Goal: Task Accomplishment & Management: Complete application form

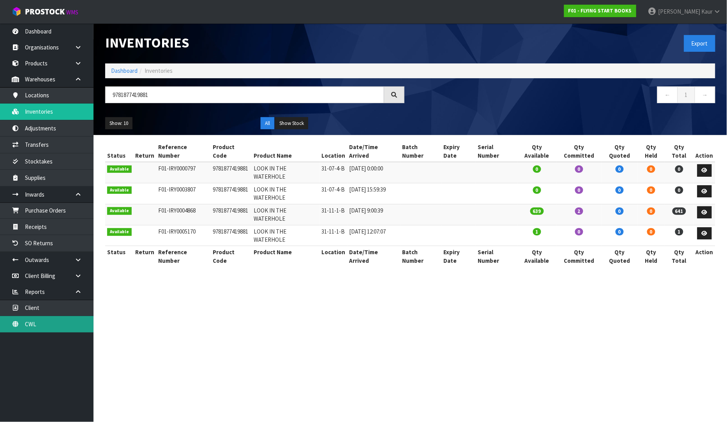
click at [25, 319] on link "CWL" at bounding box center [46, 324] width 93 height 16
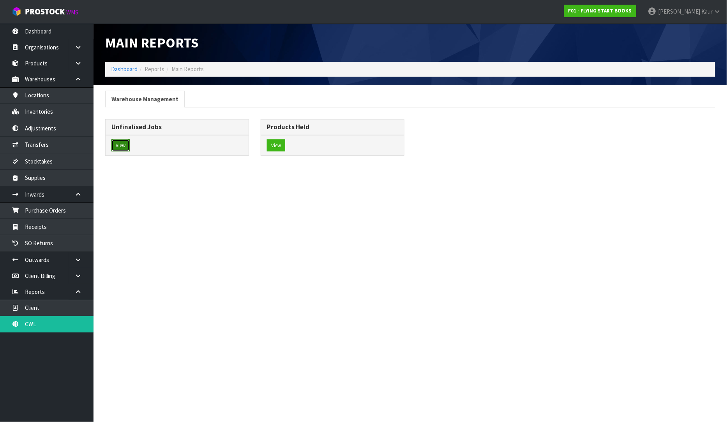
click at [126, 146] on button "View" at bounding box center [120, 145] width 18 height 12
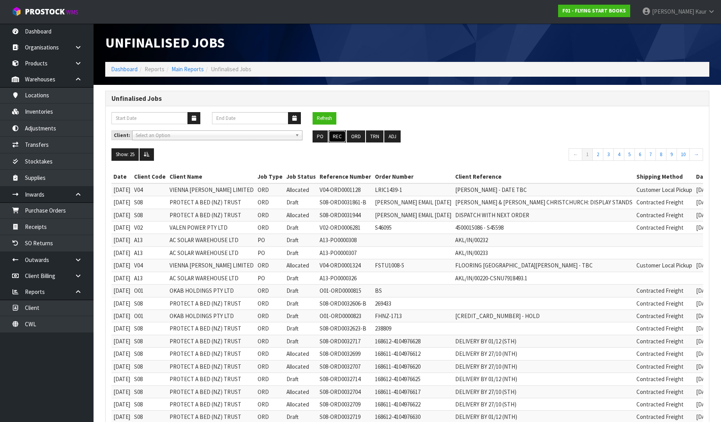
click at [341, 137] on button "REC" at bounding box center [337, 136] width 18 height 12
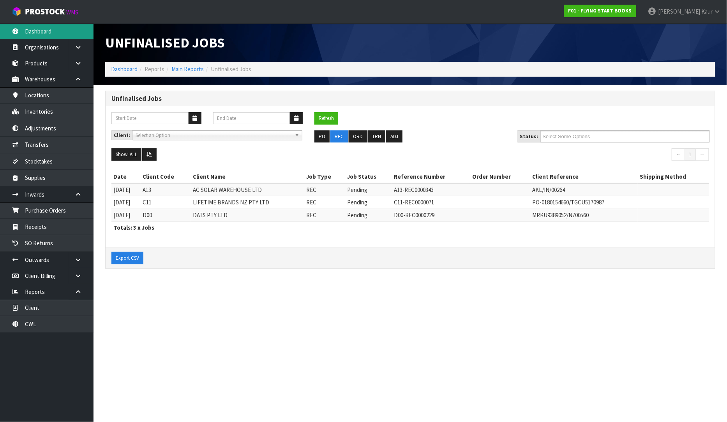
click at [55, 32] on link "Dashboard" at bounding box center [46, 31] width 93 height 16
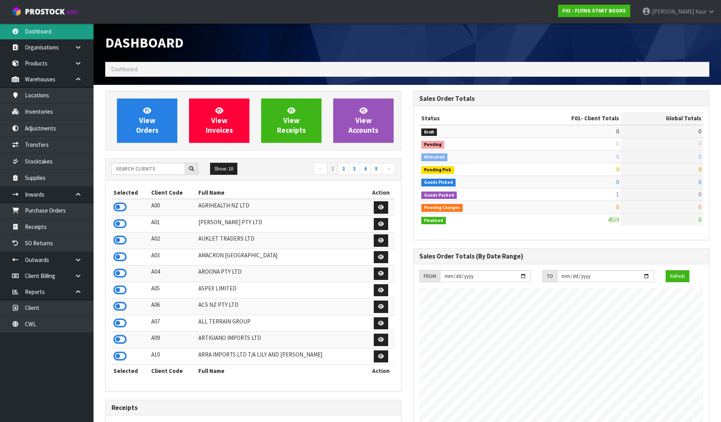
scroll to position [489, 308]
click at [118, 166] on input "text" at bounding box center [148, 169] width 74 height 12
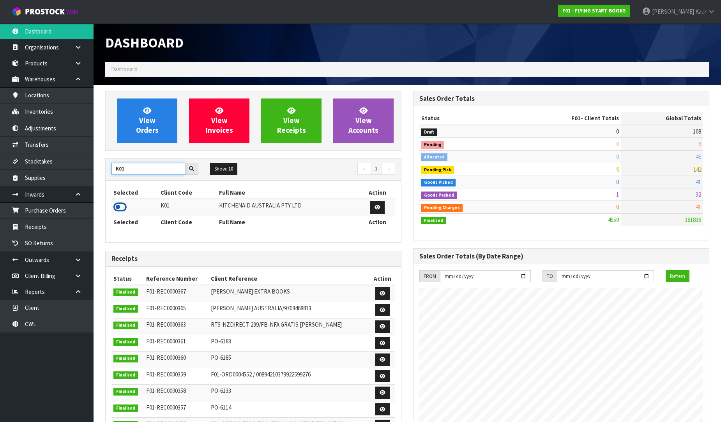
type input "K01"
click at [122, 206] on icon at bounding box center [119, 207] width 13 height 12
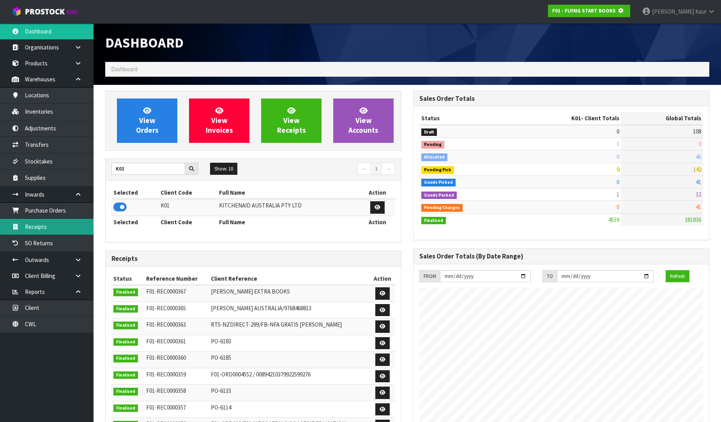
scroll to position [389058, 389236]
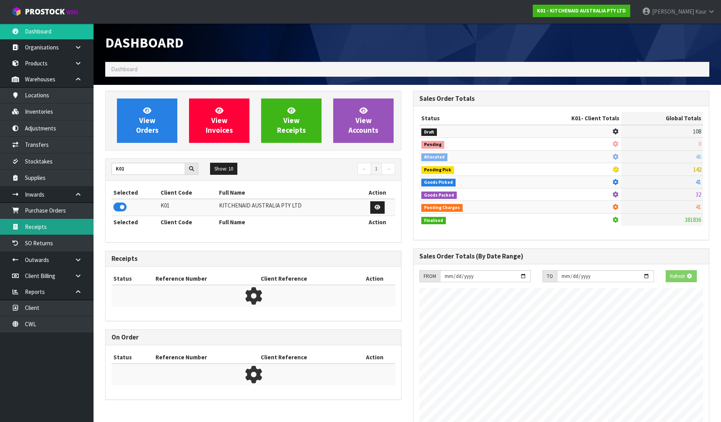
click at [56, 226] on link "Receipts" at bounding box center [46, 227] width 93 height 16
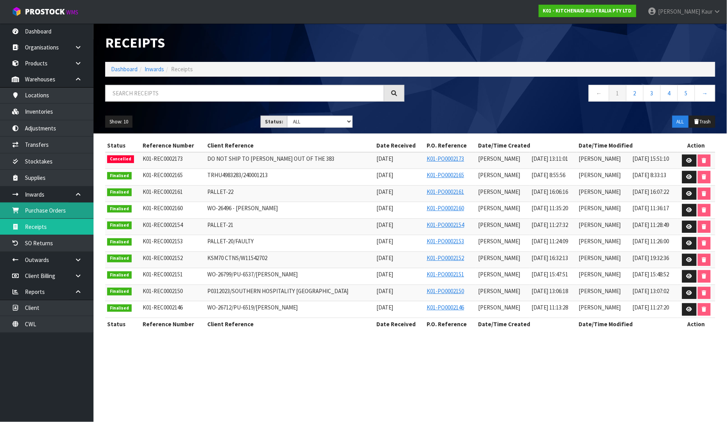
click at [51, 212] on link "Purchase Orders" at bounding box center [46, 211] width 93 height 16
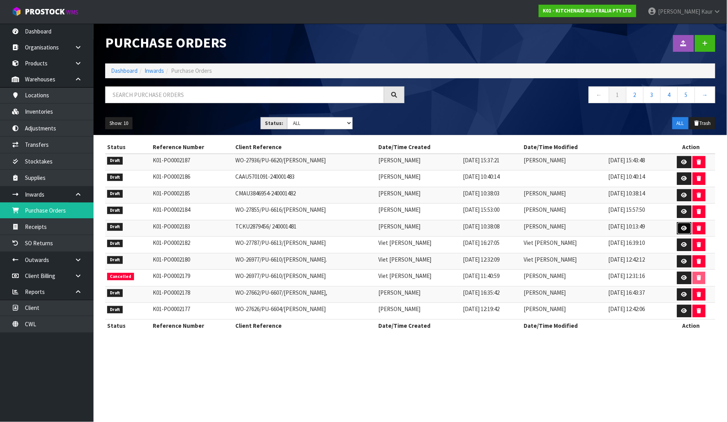
click at [684, 229] on icon at bounding box center [684, 228] width 6 height 5
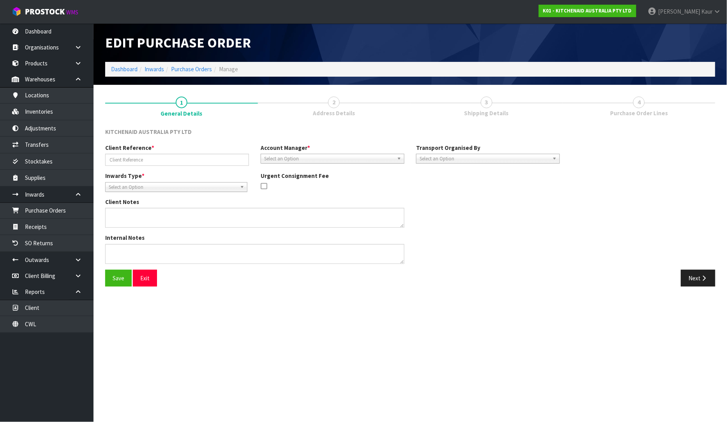
type input "TCKU2879456/ 240001481"
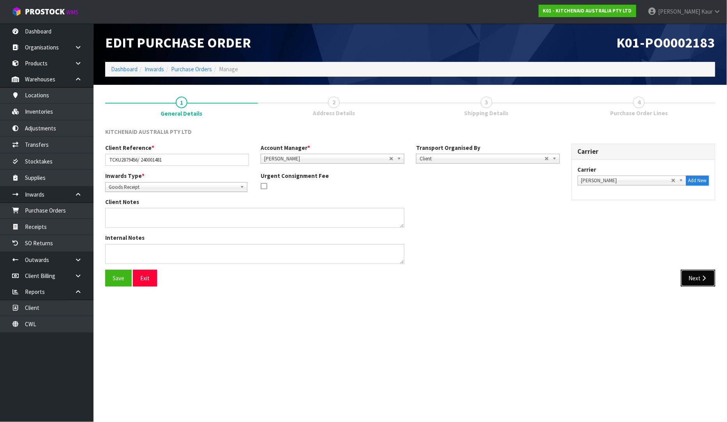
click at [705, 283] on button "Next" at bounding box center [698, 278] width 34 height 17
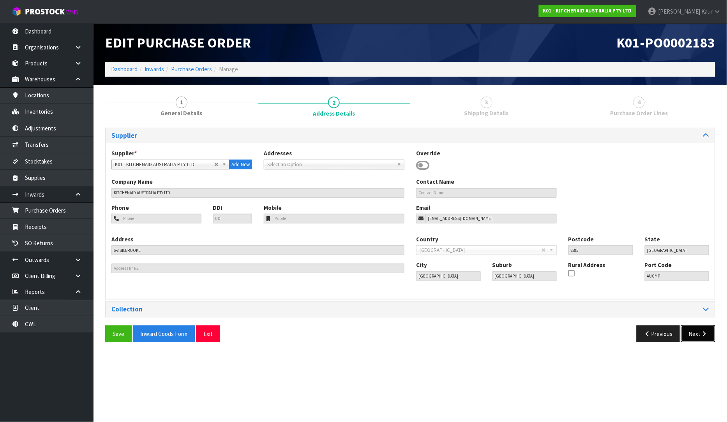
click at [702, 338] on button "Next" at bounding box center [698, 334] width 34 height 17
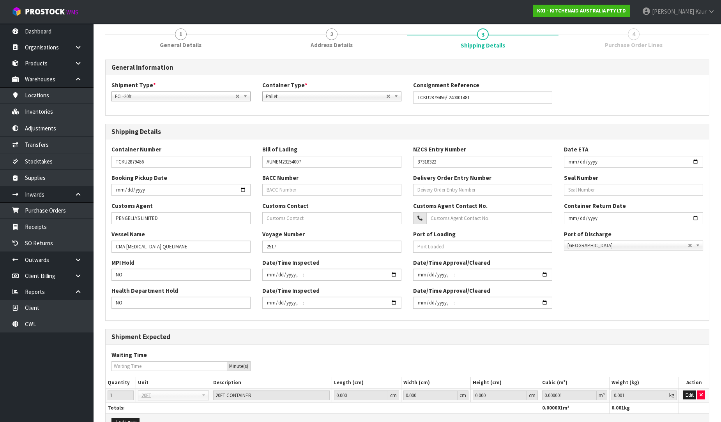
scroll to position [115, 0]
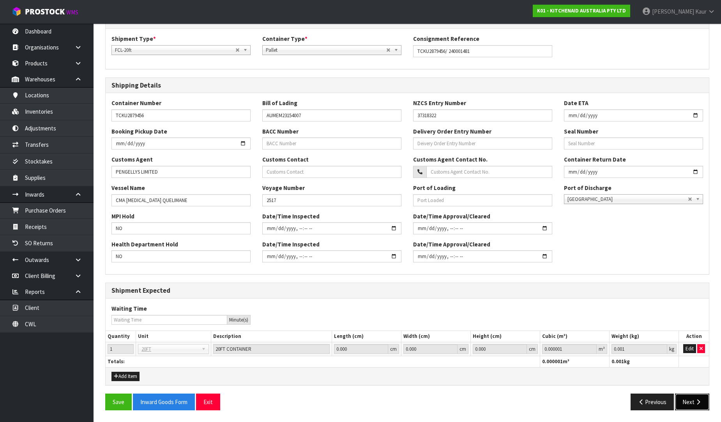
click at [690, 402] on button "Next" at bounding box center [692, 402] width 34 height 17
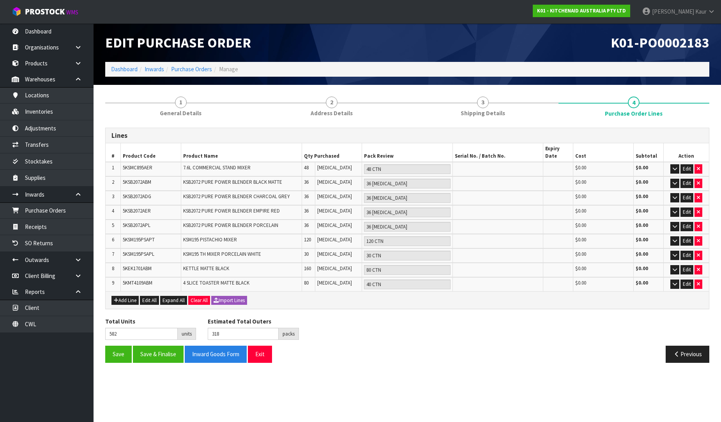
scroll to position [0, 0]
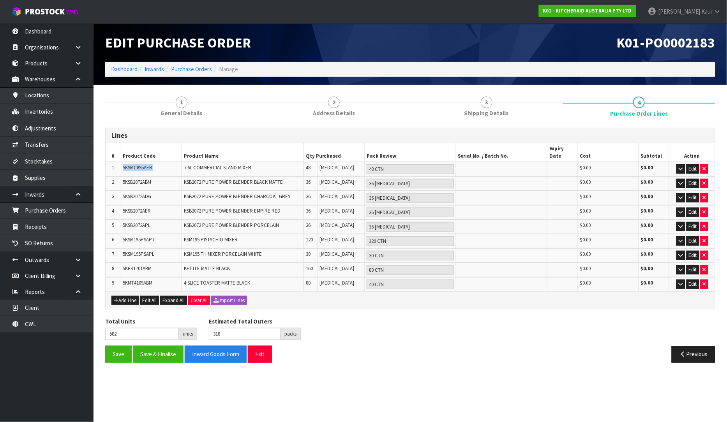
drag, startPoint x: 157, startPoint y: 160, endPoint x: 118, endPoint y: 161, distance: 39.3
click at [118, 162] on tr "1 5KSMC895AER 7.6L COMMERCIAL STAND MIXER 48 [MEDICAL_DATA] 48 CTN $0.00 $0.00 …" at bounding box center [410, 169] width 609 height 14
click at [170, 297] on span "Expand All" at bounding box center [173, 300] width 22 height 7
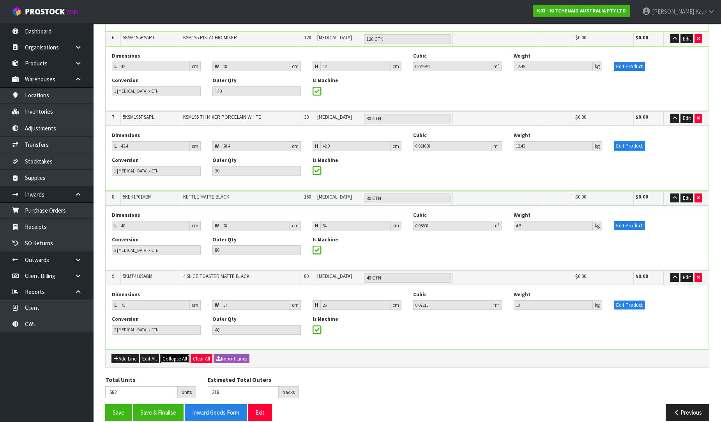
scroll to position [517, 0]
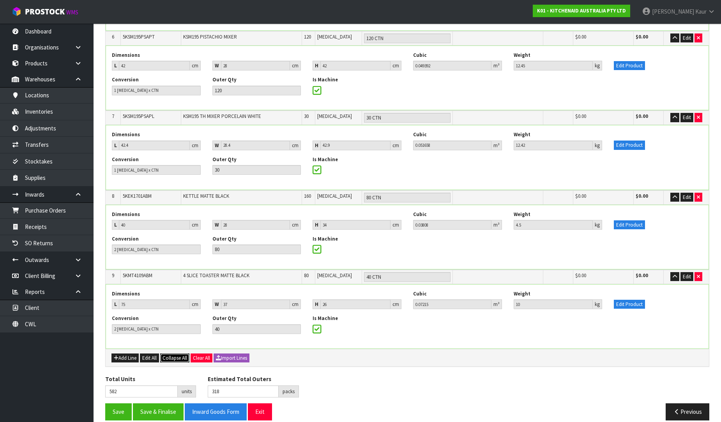
click at [177, 355] on span "Collapse All" at bounding box center [174, 358] width 25 height 7
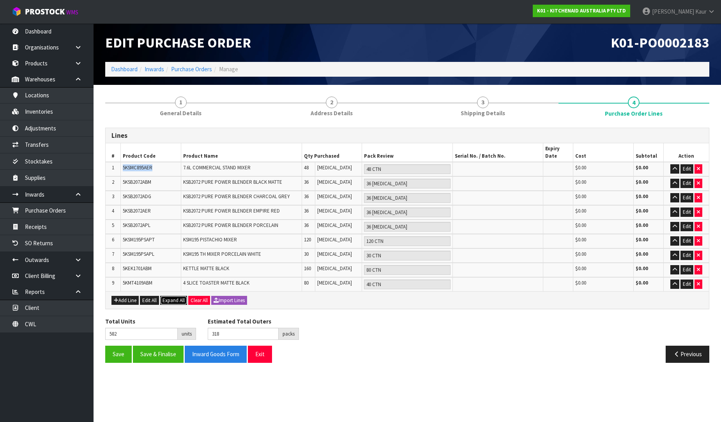
scroll to position [0, 0]
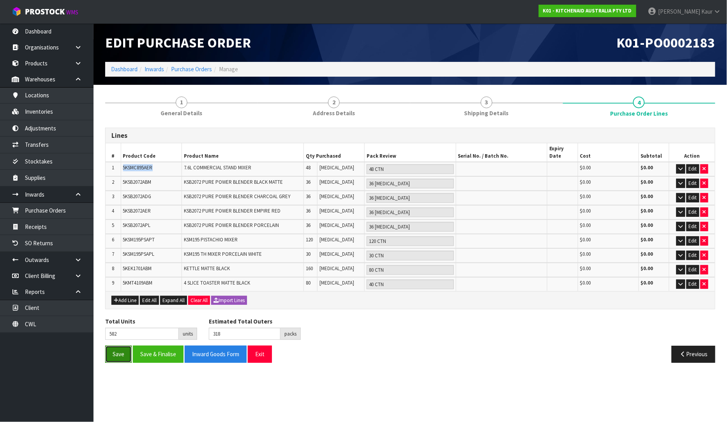
click at [109, 348] on button "Save" at bounding box center [118, 354] width 26 height 17
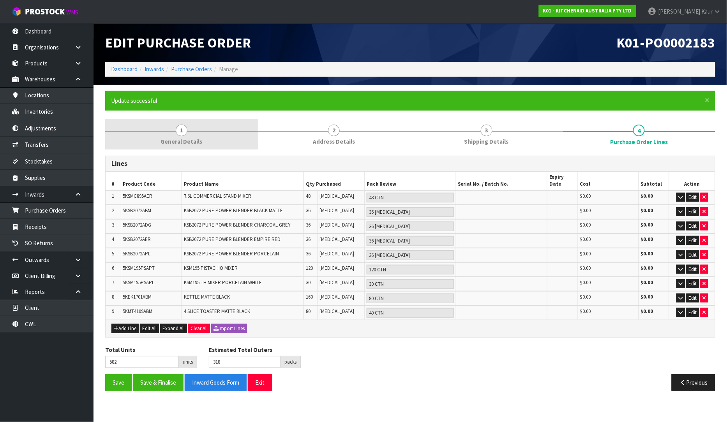
click at [180, 130] on span "1" at bounding box center [182, 131] width 12 height 12
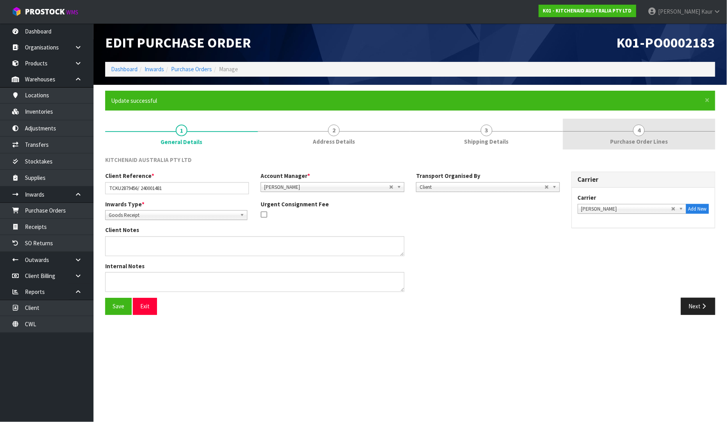
click at [637, 136] on span "4" at bounding box center [639, 131] width 12 height 12
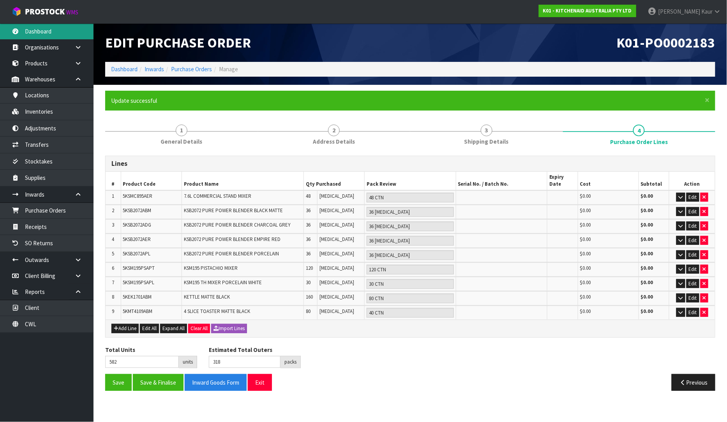
click at [84, 33] on link "Dashboard" at bounding box center [46, 31] width 93 height 16
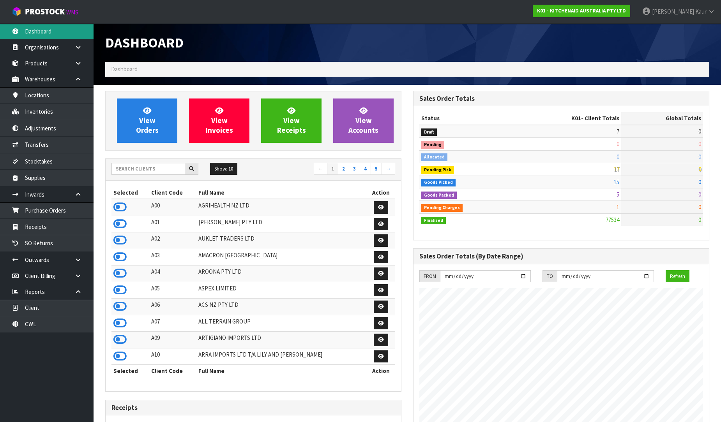
scroll to position [590, 308]
click at [136, 166] on input "text" at bounding box center [148, 169] width 74 height 12
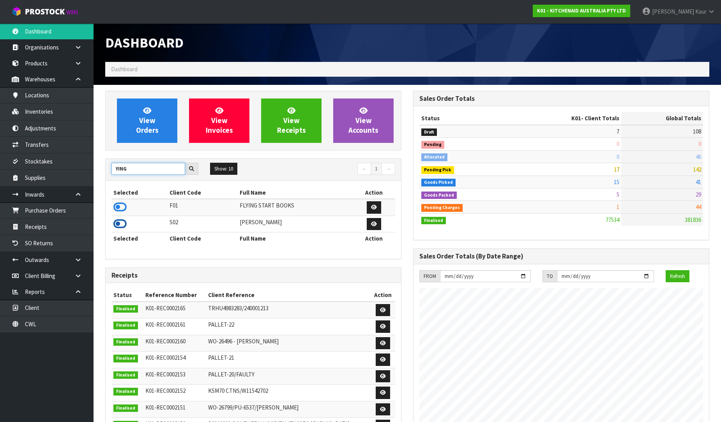
type input "YING"
click at [123, 223] on icon at bounding box center [119, 224] width 13 height 12
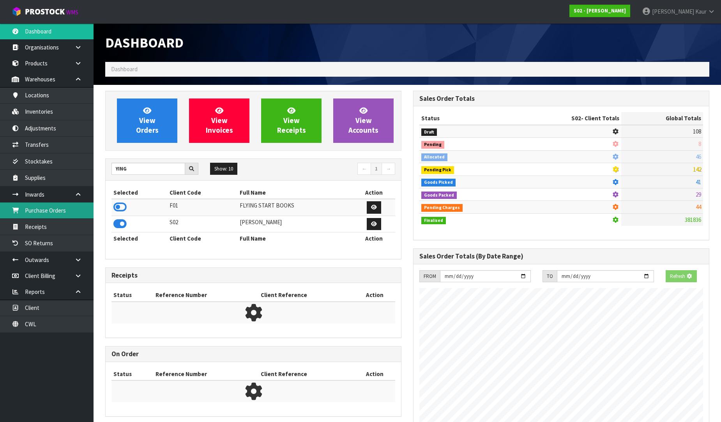
scroll to position [578, 308]
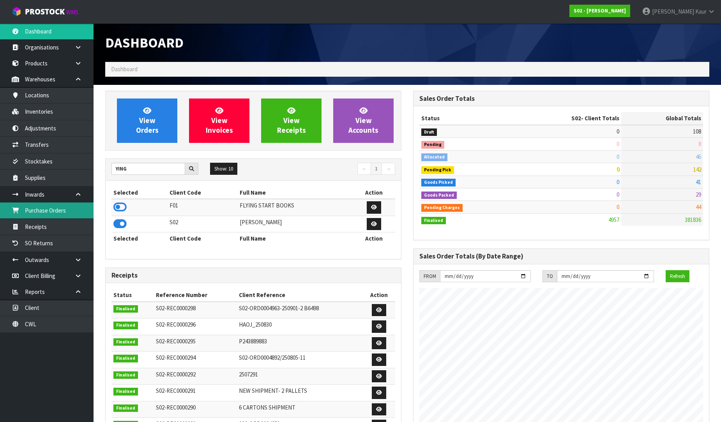
click at [60, 210] on link "Purchase Orders" at bounding box center [46, 211] width 93 height 16
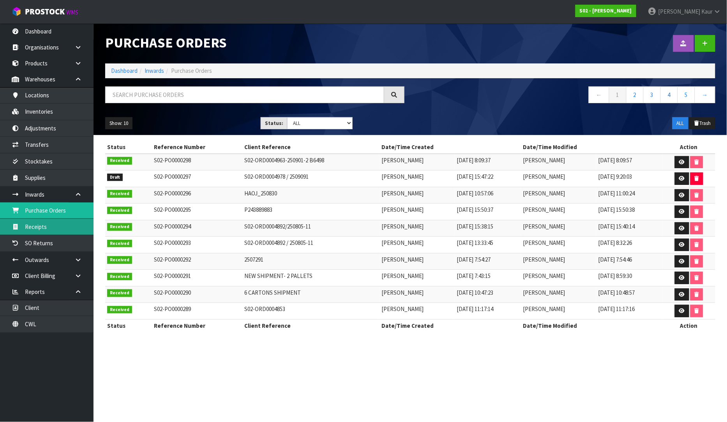
click at [60, 221] on link "Receipts" at bounding box center [46, 227] width 93 height 16
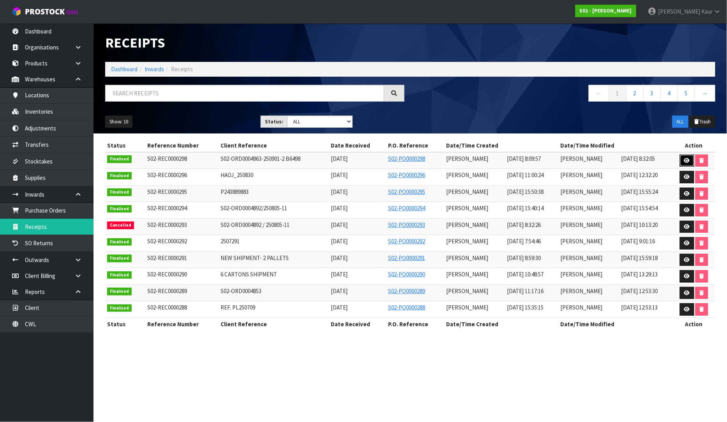
click at [687, 161] on icon at bounding box center [687, 160] width 6 height 5
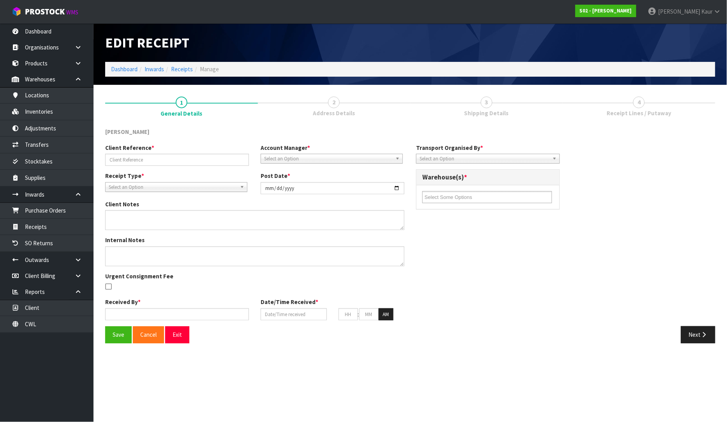
type input "S02-ORD0004963-250901-2 B6498"
type input "[DATE]"
type textarea "00894210379944802415"
type input "[PERSON_NAME]"
type input "[DATE]"
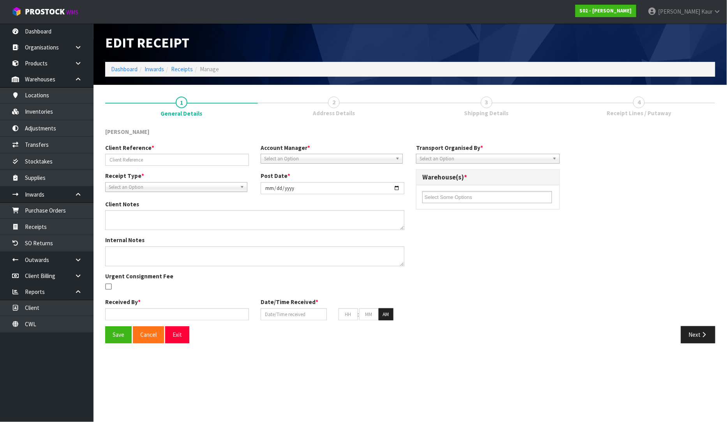
type input "08"
type input "09"
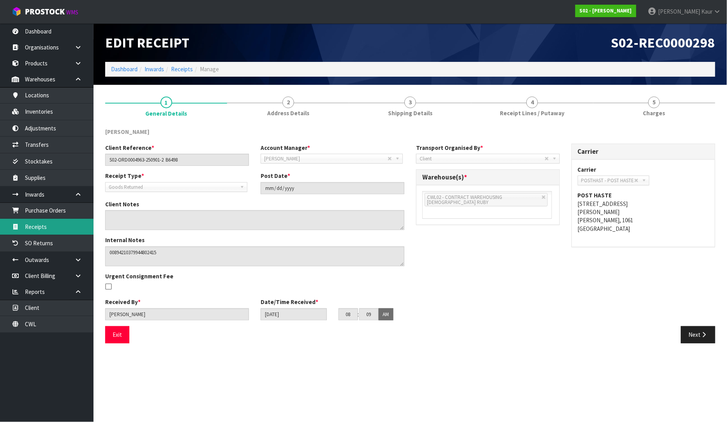
click at [63, 224] on link "Receipts" at bounding box center [46, 227] width 93 height 16
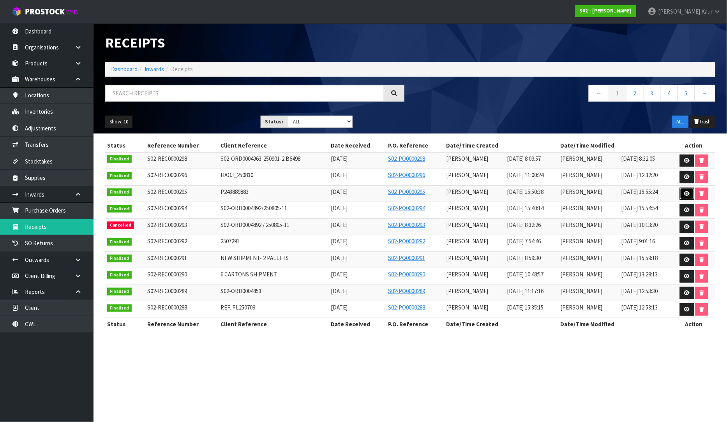
click at [684, 196] on icon at bounding box center [687, 193] width 6 height 5
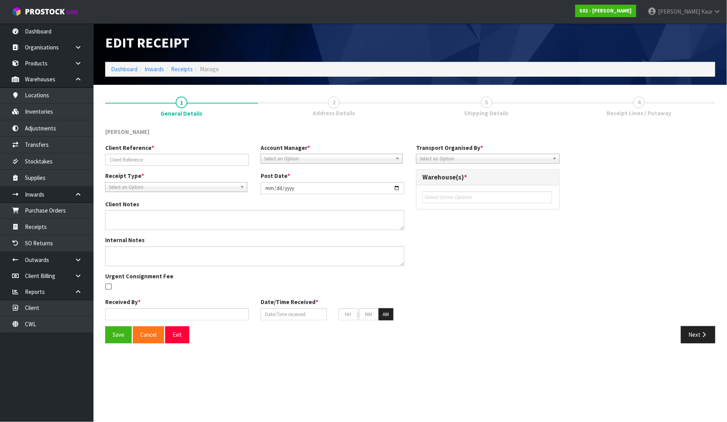
type input "P243889883"
type input "[DATE]"
type input "[PERSON_NAME]"
type input "[DATE]"
type input "03"
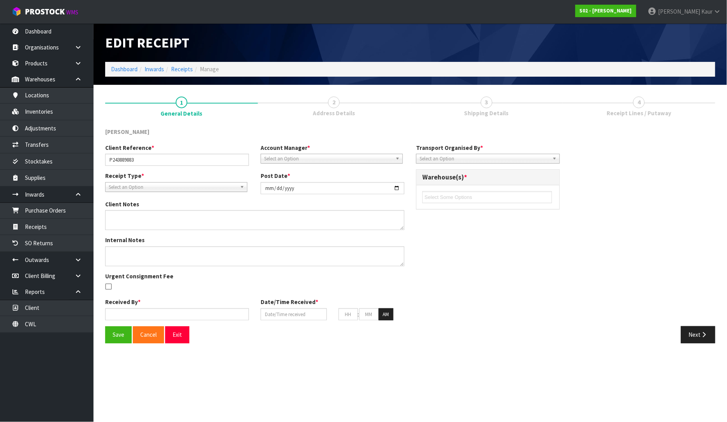
type input "50"
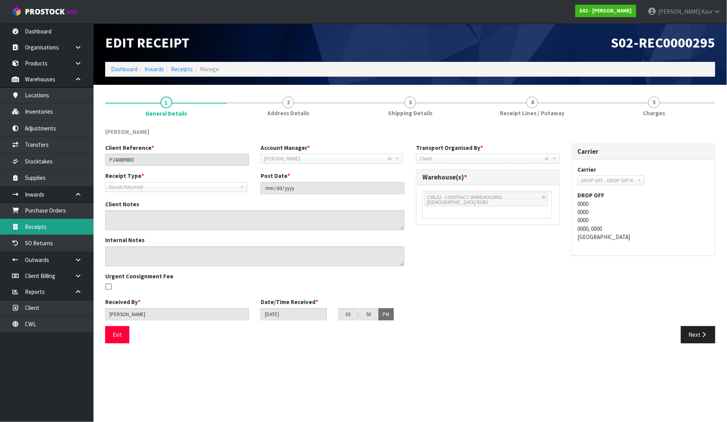
click at [74, 228] on link "Receipts" at bounding box center [46, 227] width 93 height 16
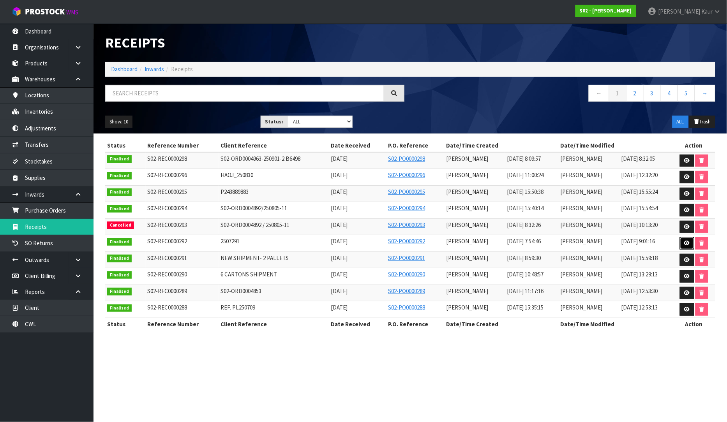
click at [688, 245] on icon at bounding box center [687, 243] width 6 height 5
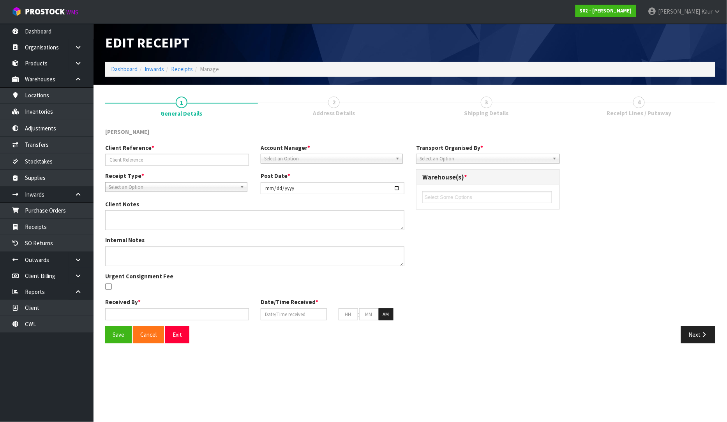
type input "2507291"
type input "[DATE]"
type input "[PERSON_NAME]"
type input "[DATE]"
type input "07"
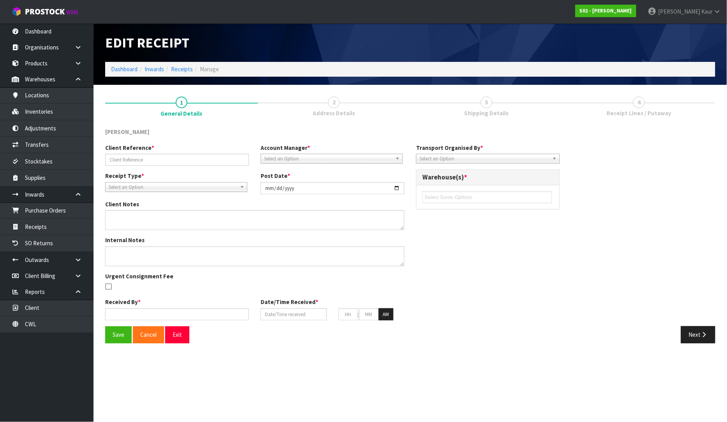
type input "54"
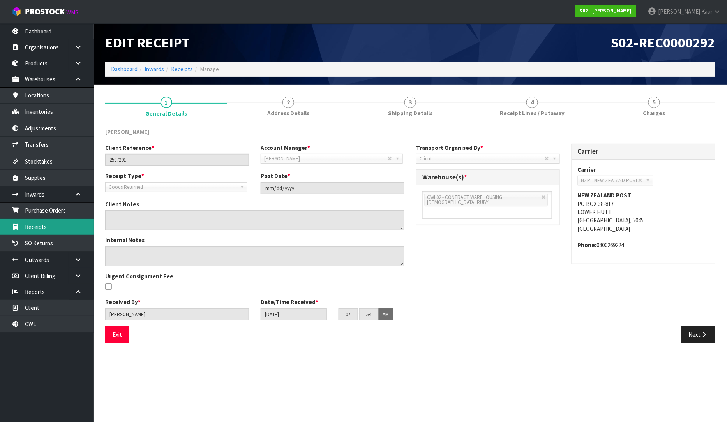
click at [56, 235] on link "Receipts" at bounding box center [46, 227] width 93 height 16
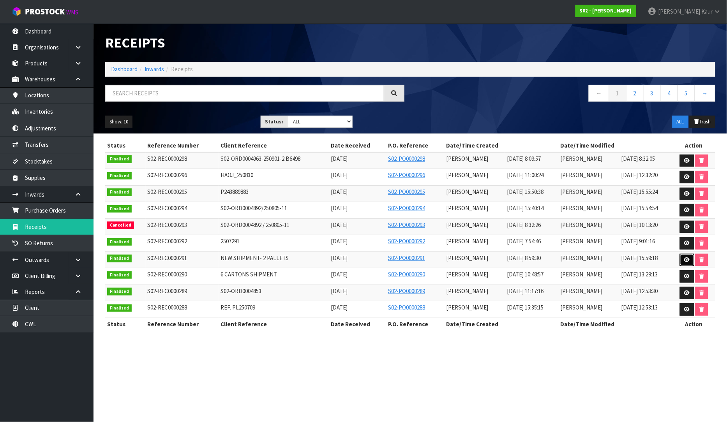
click at [688, 258] on icon at bounding box center [687, 259] width 6 height 5
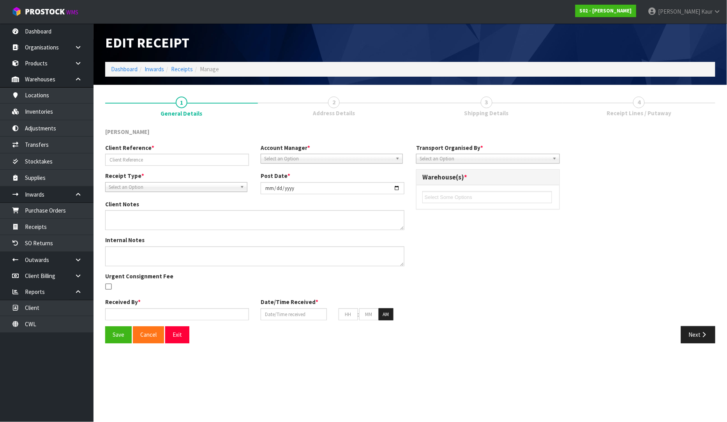
type input "NEW SHIPMENT- 2 PALLETS"
type input "[DATE]"
type textarea "PLEASE NOTE FOLLOWING VARIANCES LWSC-DARK GREY EXPECTED 0 RECEIVED 15 DOUBLE-WH…"
type input "[PERSON_NAME]"
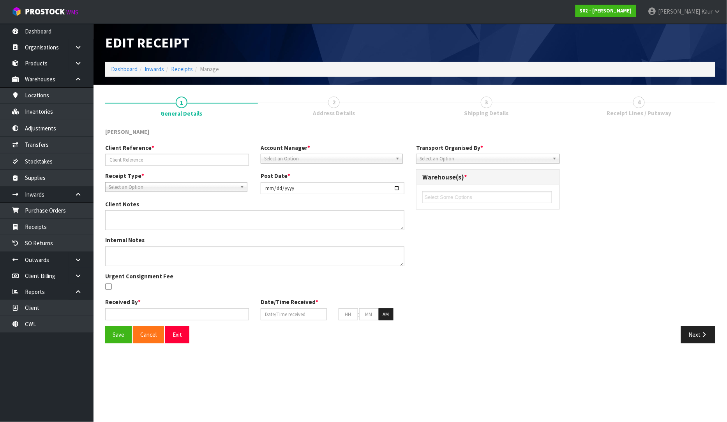
type input "[DATE]"
type input "08"
type input "59"
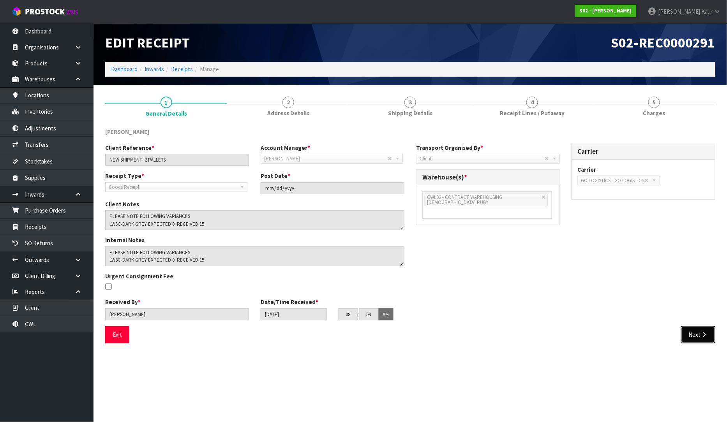
click at [688, 330] on button "Next" at bounding box center [698, 334] width 34 height 17
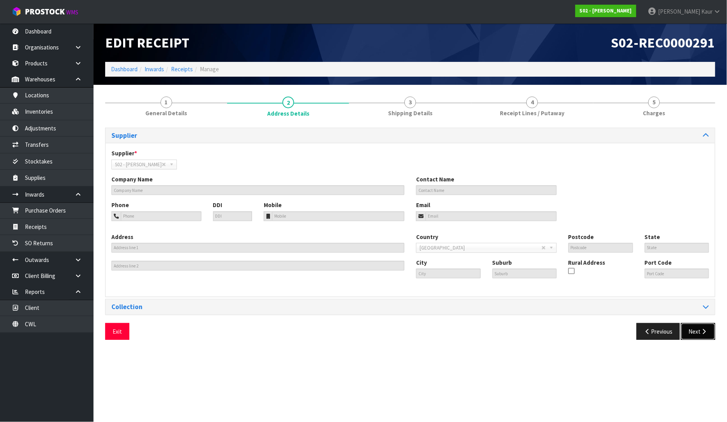
click at [696, 328] on button "Next" at bounding box center [698, 331] width 34 height 17
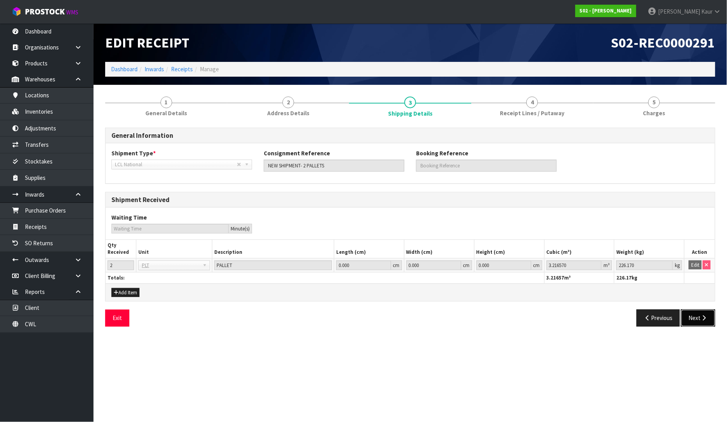
click at [703, 312] on button "Next" at bounding box center [698, 318] width 34 height 17
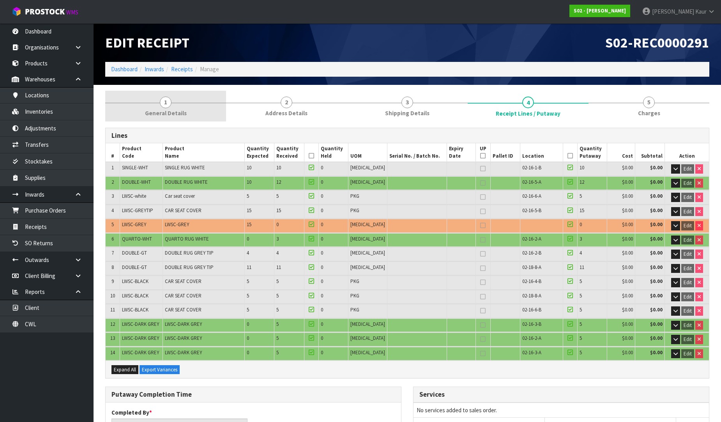
click at [170, 107] on link "1 General Details" at bounding box center [165, 106] width 121 height 31
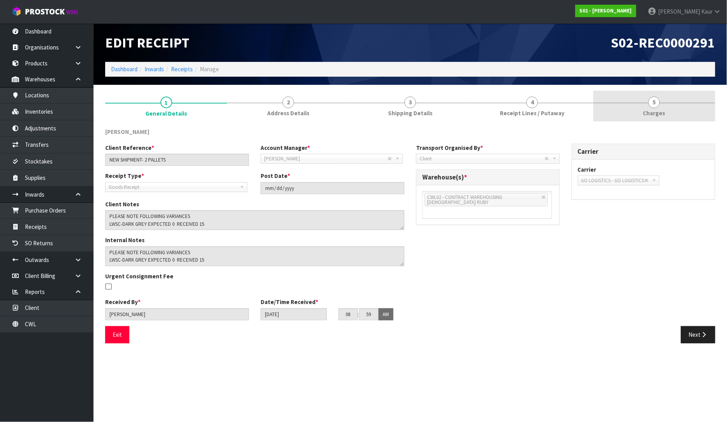
click at [658, 109] on span "Charges" at bounding box center [654, 113] width 22 height 8
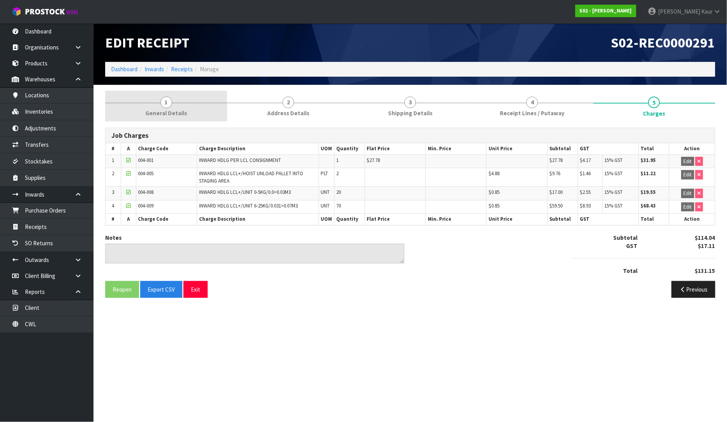
click at [169, 112] on span "General Details" at bounding box center [166, 113] width 42 height 8
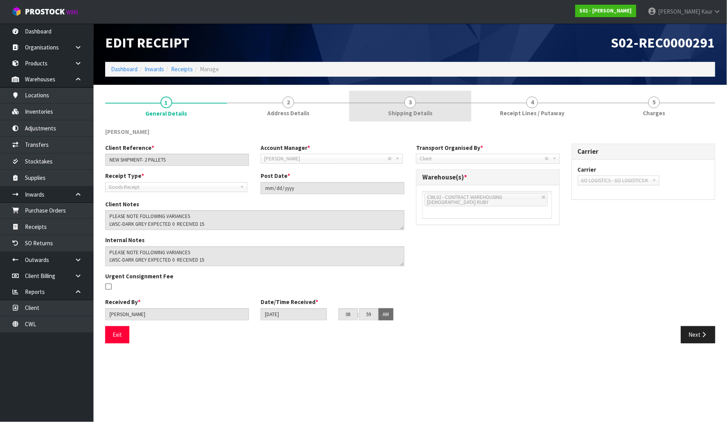
click at [417, 105] on link "3 Shipping Details" at bounding box center [410, 106] width 122 height 31
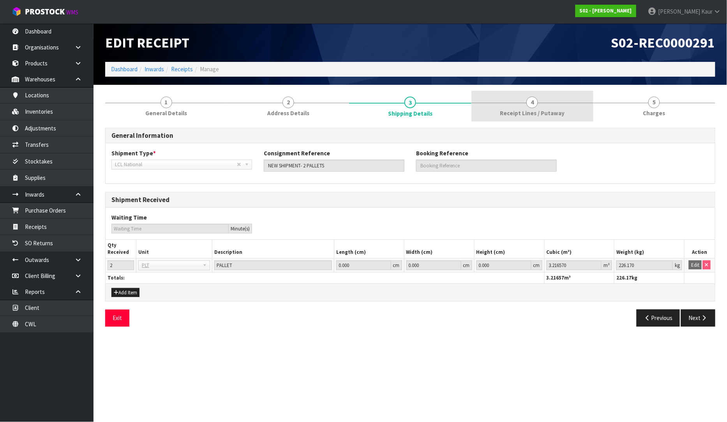
click at [525, 102] on link "4 Receipt Lines / Putaway" at bounding box center [532, 106] width 122 height 31
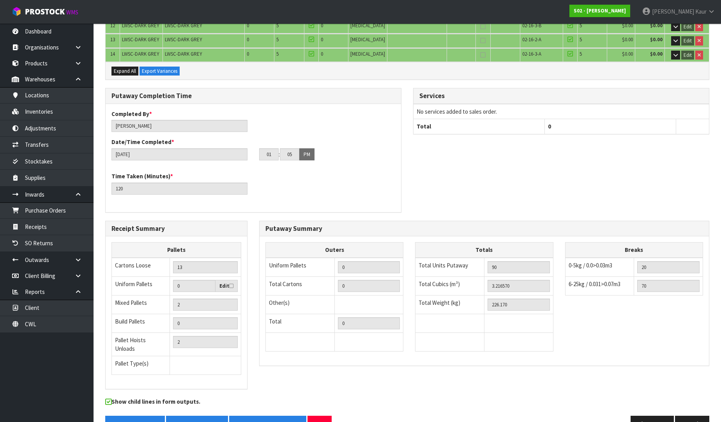
scroll to position [313, 0]
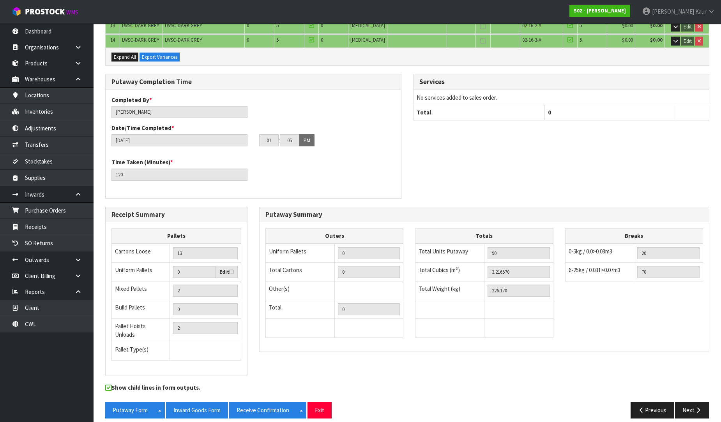
click at [633, 174] on div "Putaway Completion Time Completed By * [PERSON_NAME] Date/Time Completed * [DAT…" at bounding box center [406, 140] width 615 height 132
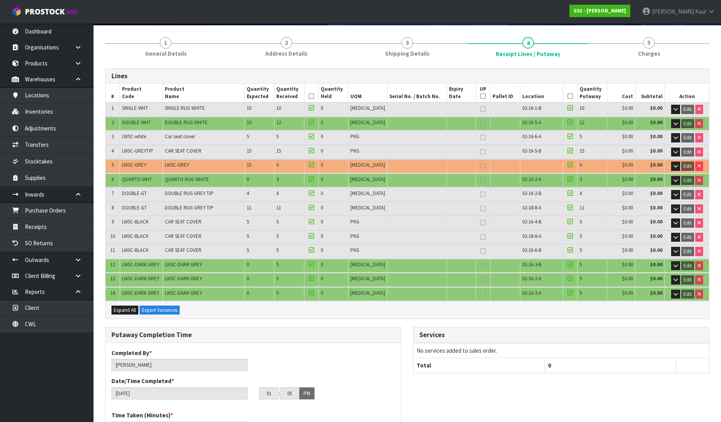
scroll to position [0, 0]
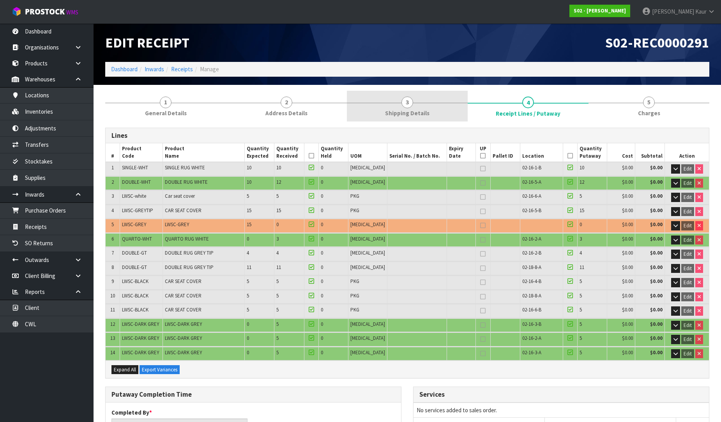
click at [396, 104] on link "3 Shipping Details" at bounding box center [407, 106] width 121 height 31
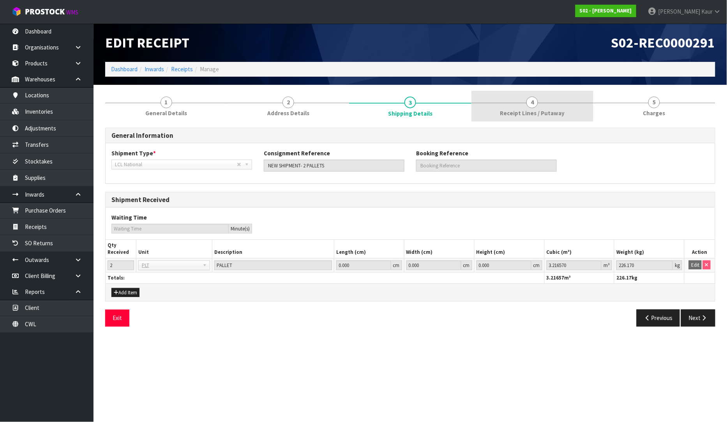
click at [563, 112] on span "Receipt Lines / Putaway" at bounding box center [532, 113] width 65 height 8
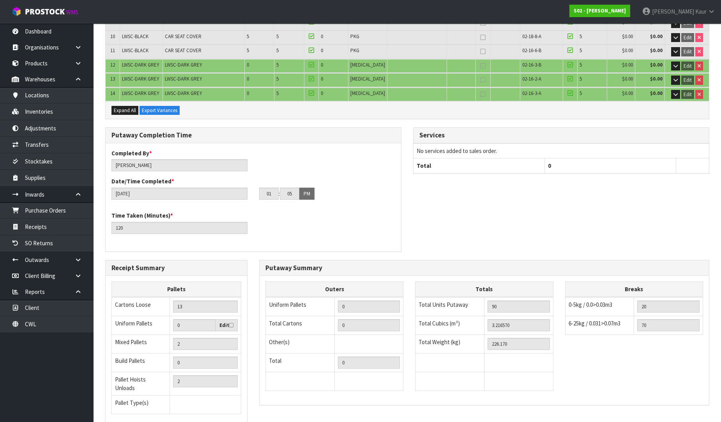
scroll to position [313, 0]
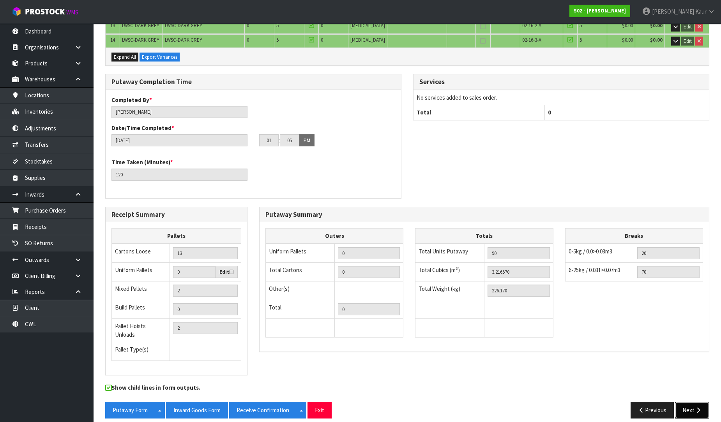
click at [692, 402] on button "Next" at bounding box center [692, 410] width 34 height 17
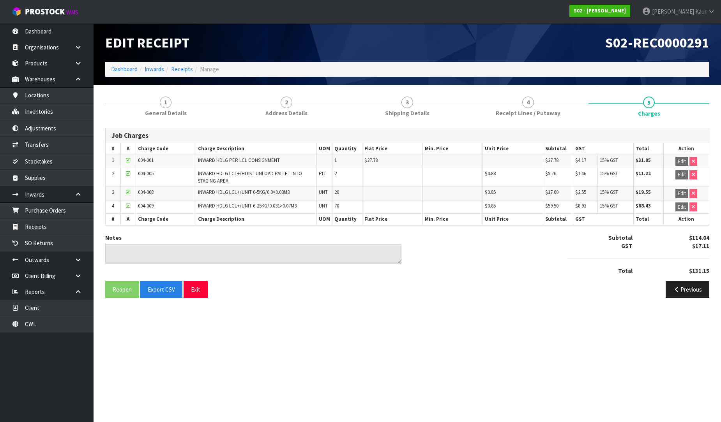
scroll to position [0, 0]
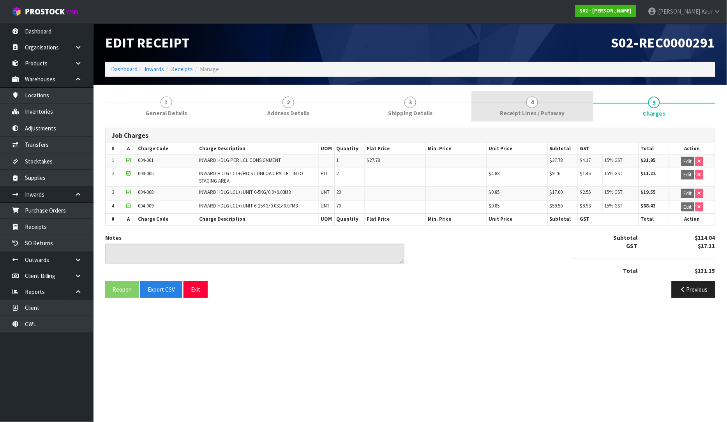
click at [510, 109] on span "Receipt Lines / Putaway" at bounding box center [532, 113] width 65 height 8
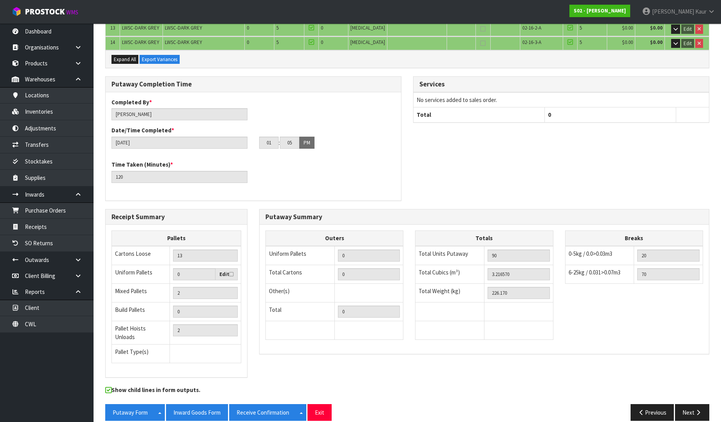
scroll to position [313, 0]
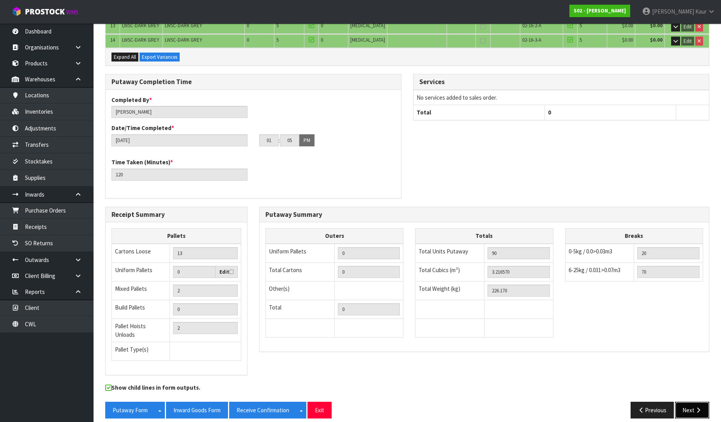
click at [703, 405] on button "Next" at bounding box center [692, 410] width 34 height 17
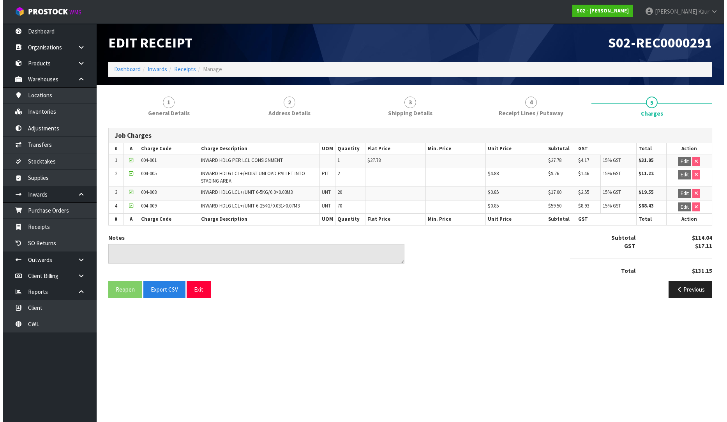
scroll to position [0, 0]
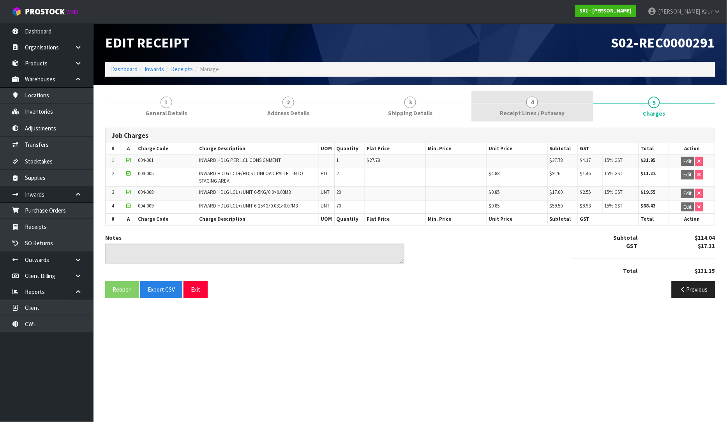
click at [527, 110] on span "Receipt Lines / Putaway" at bounding box center [532, 113] width 65 height 8
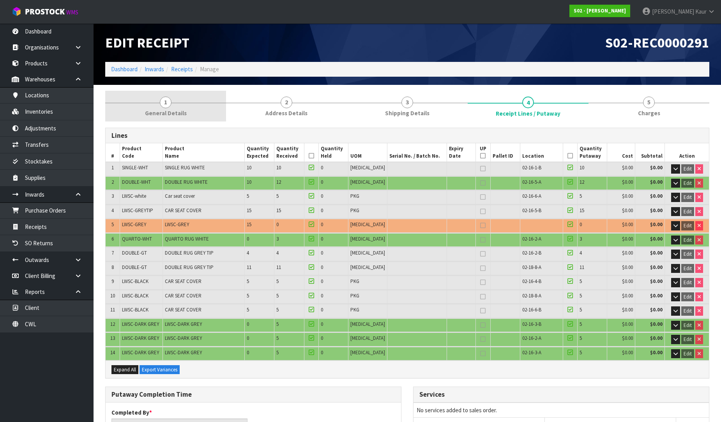
click at [157, 110] on span "General Details" at bounding box center [166, 113] width 42 height 8
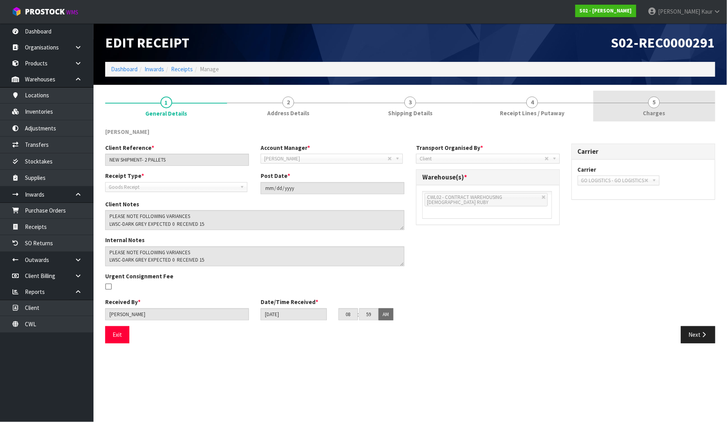
click at [647, 113] on span "Charges" at bounding box center [654, 113] width 22 height 8
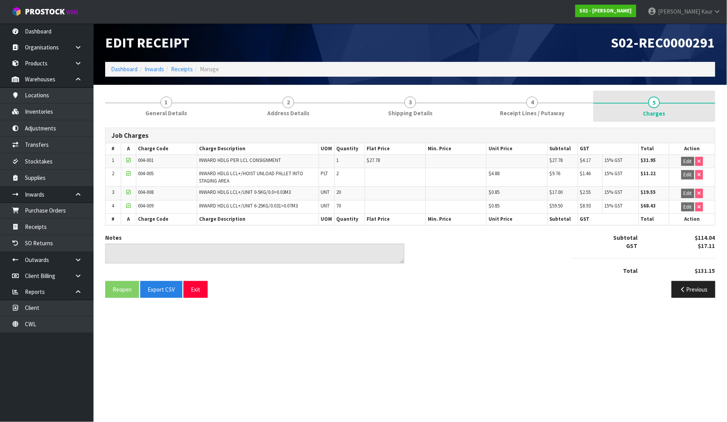
click at [656, 107] on span "5" at bounding box center [654, 103] width 12 height 12
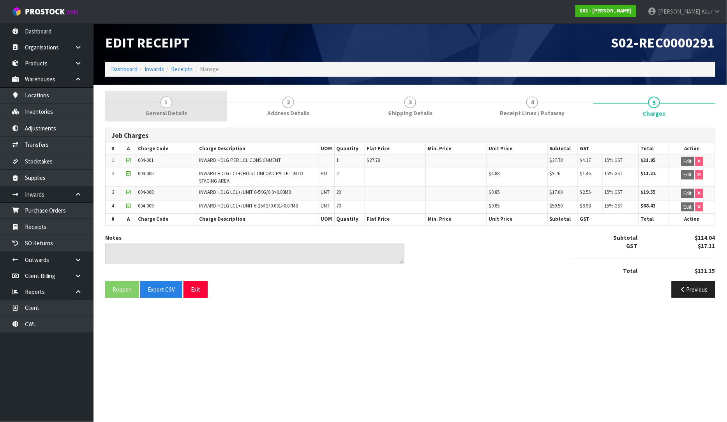
click at [169, 114] on span "General Details" at bounding box center [166, 113] width 42 height 8
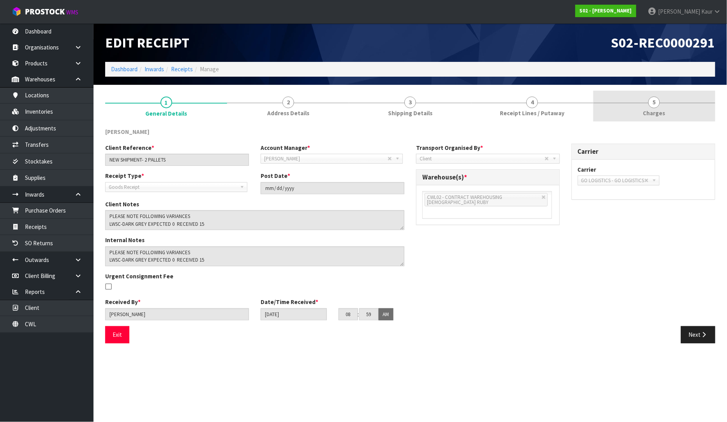
click at [635, 114] on link "5 [GEOGRAPHIC_DATA]" at bounding box center [654, 106] width 122 height 31
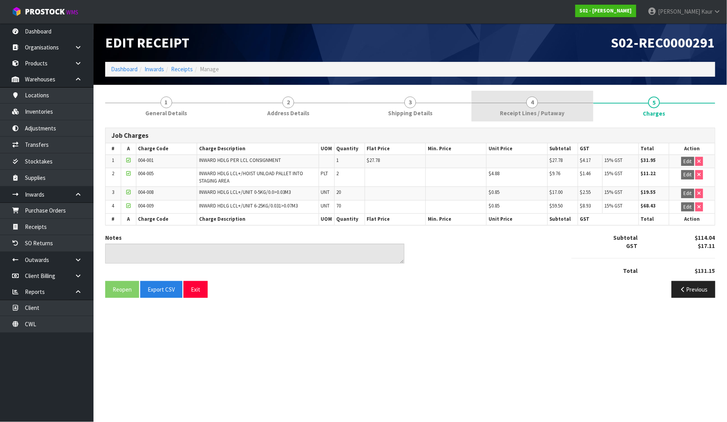
click at [504, 115] on span "Receipt Lines / Putaway" at bounding box center [532, 113] width 65 height 8
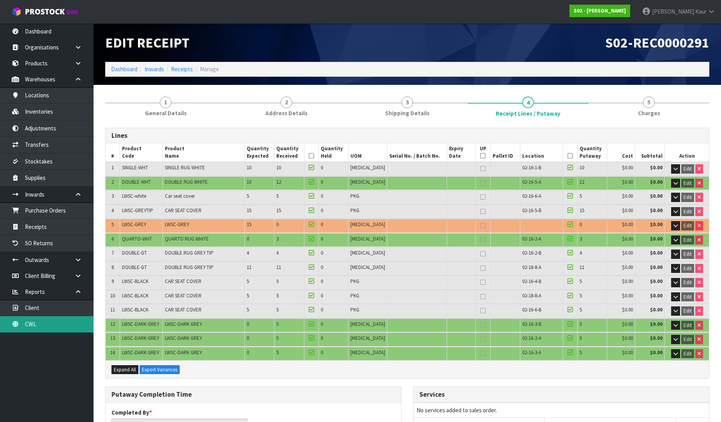
click at [56, 324] on link "CWL" at bounding box center [46, 324] width 93 height 16
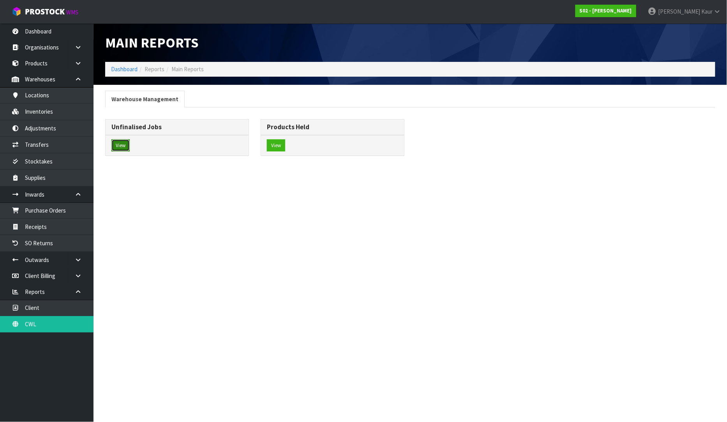
click at [121, 146] on button "View" at bounding box center [120, 145] width 18 height 12
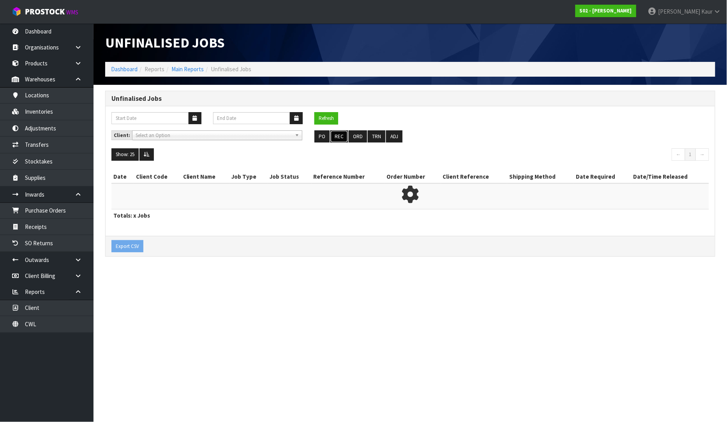
click at [346, 140] on button "REC" at bounding box center [339, 136] width 18 height 12
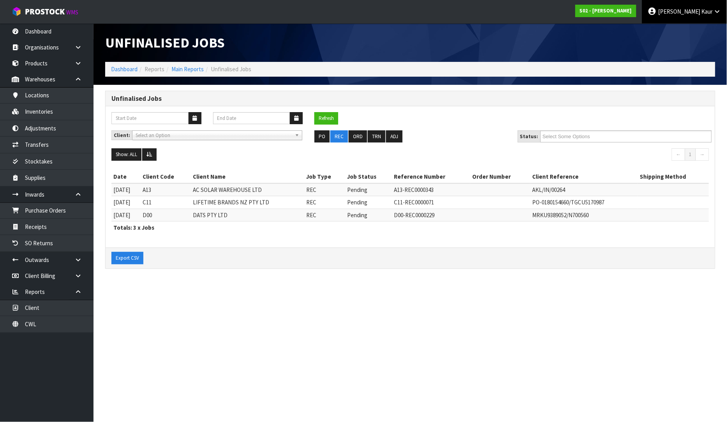
click at [713, 18] on link "[PERSON_NAME]" at bounding box center [684, 11] width 85 height 23
click at [707, 27] on link "Logout" at bounding box center [696, 31] width 62 height 11
